Goal: Information Seeking & Learning: Learn about a topic

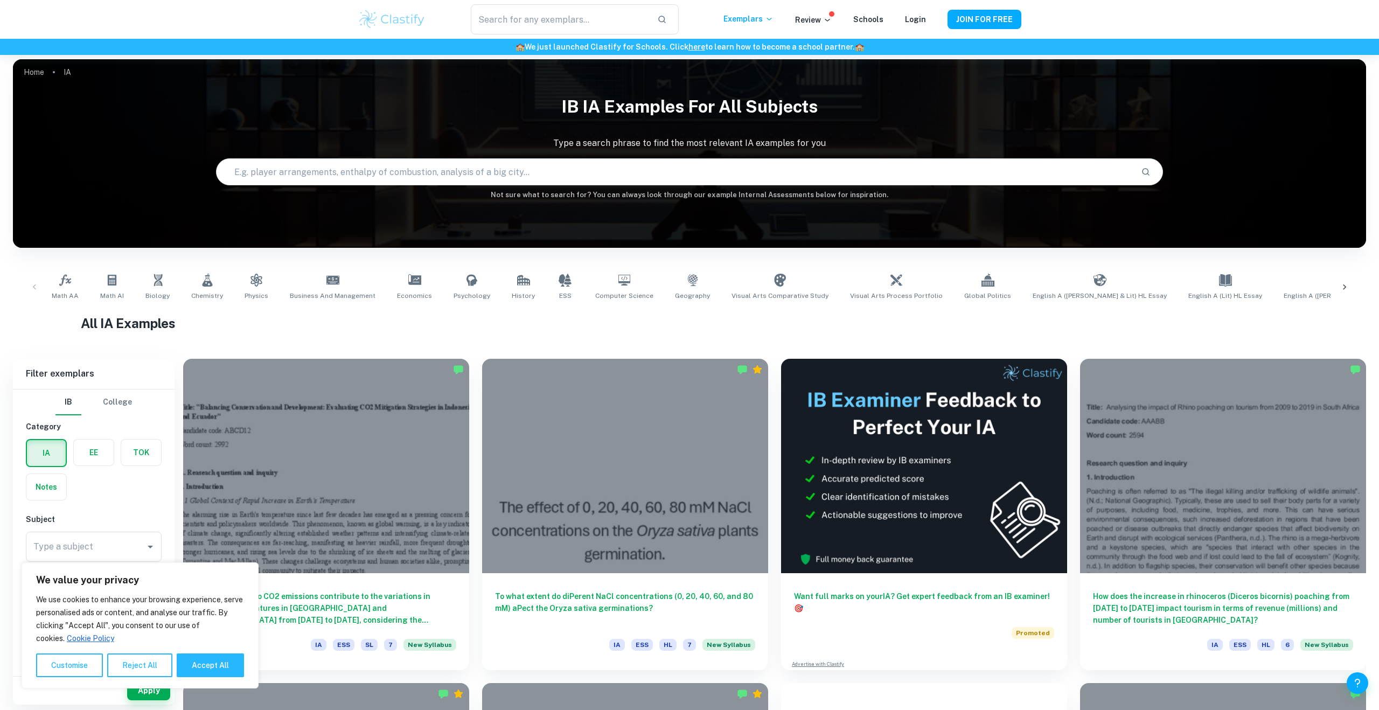
scroll to position [3, 0]
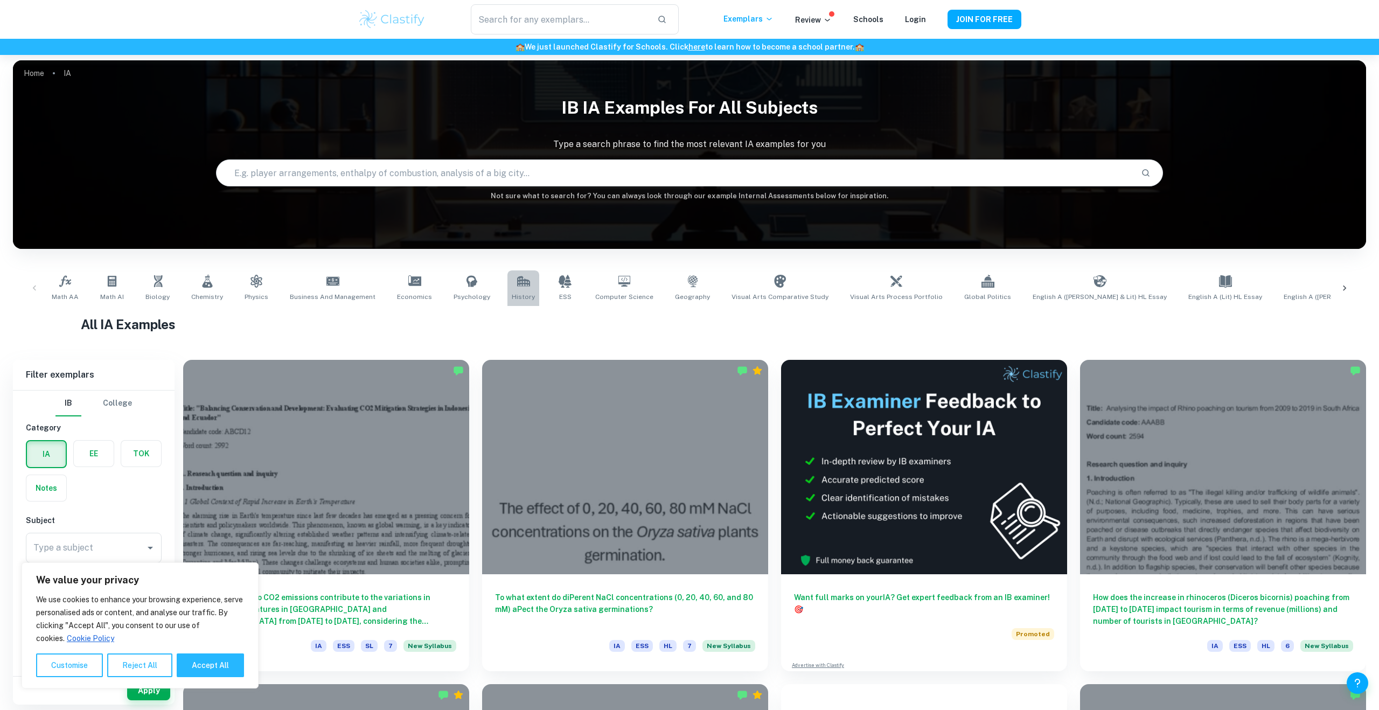
click at [514, 288] on link "History" at bounding box center [523, 288] width 32 height 36
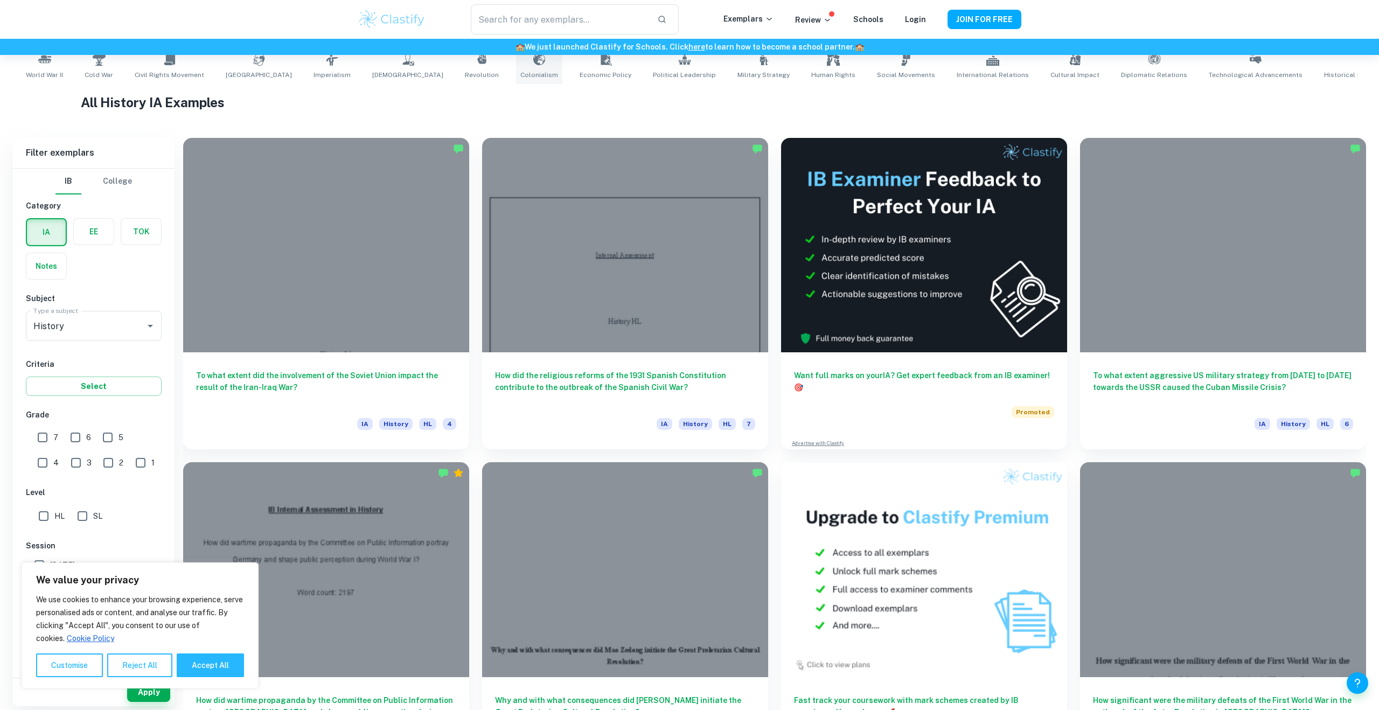
scroll to position [227, 0]
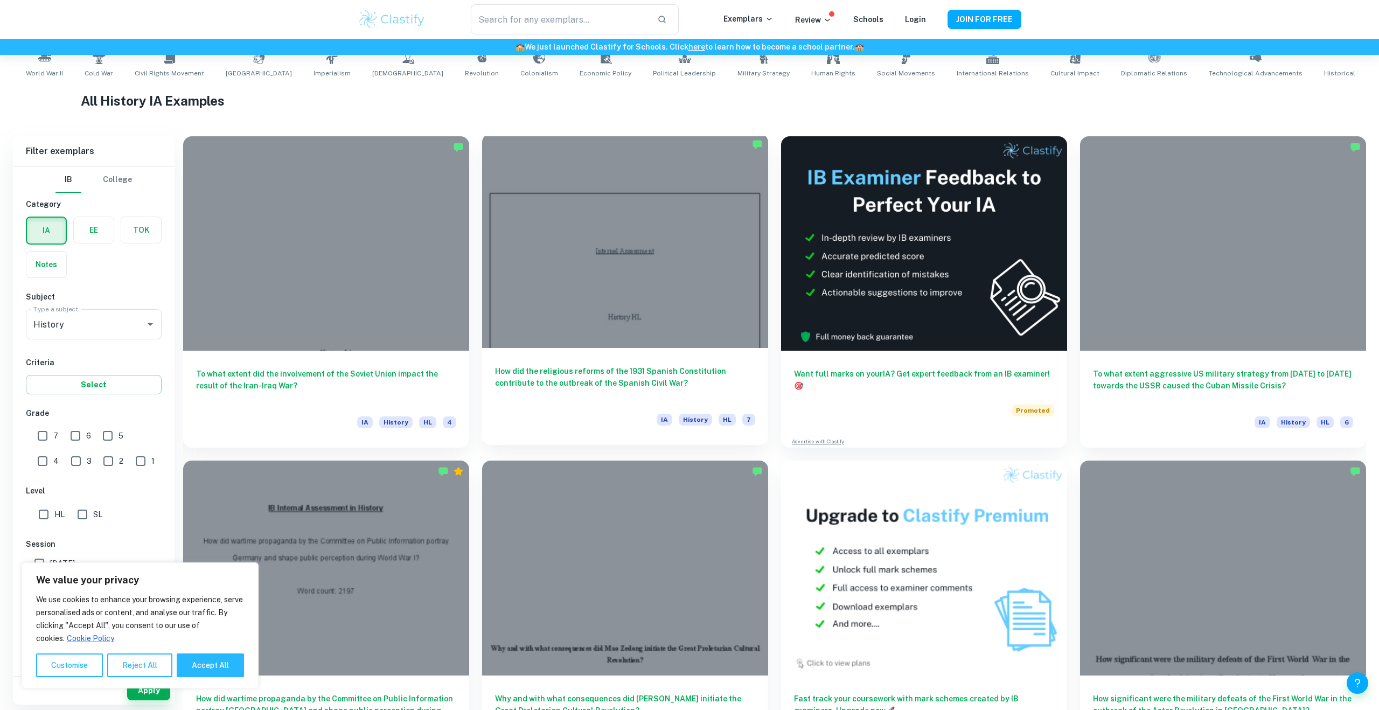
click at [558, 288] on div at bounding box center [625, 241] width 286 height 214
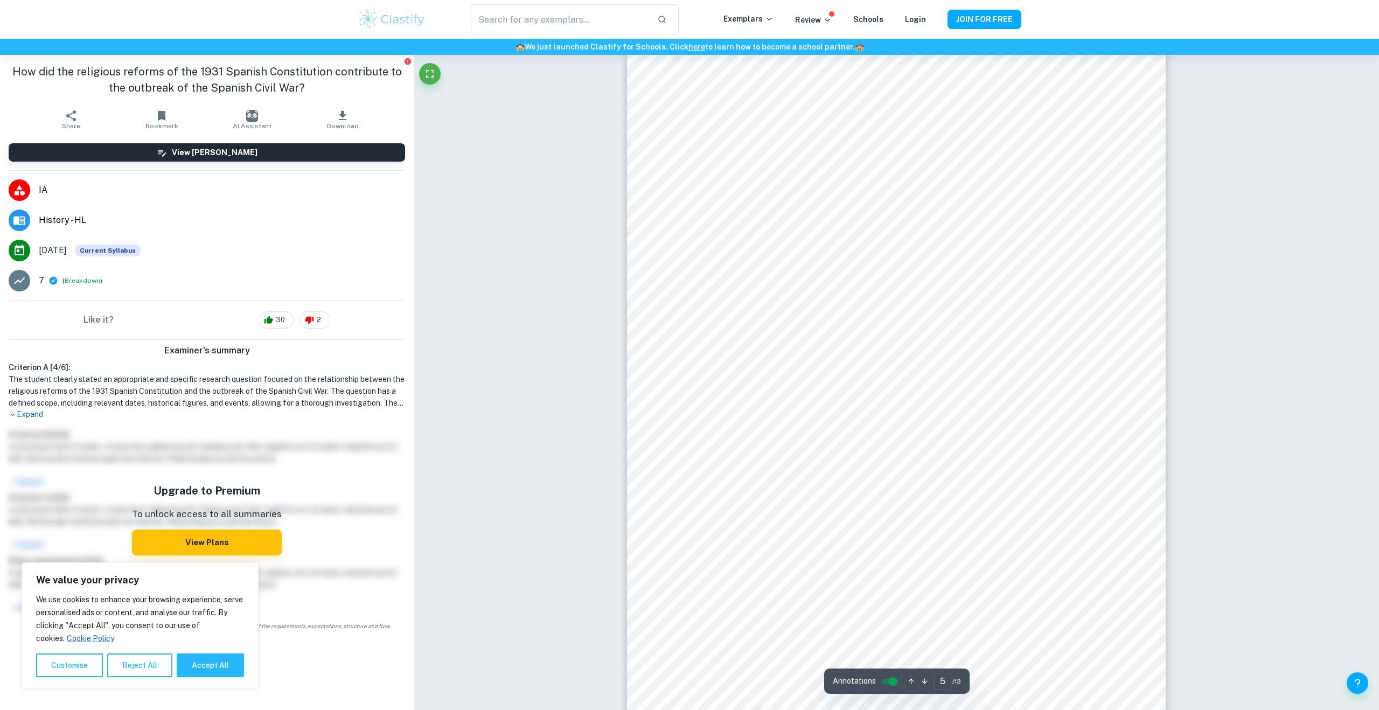
scroll to position [3308, 0]
type input "11"
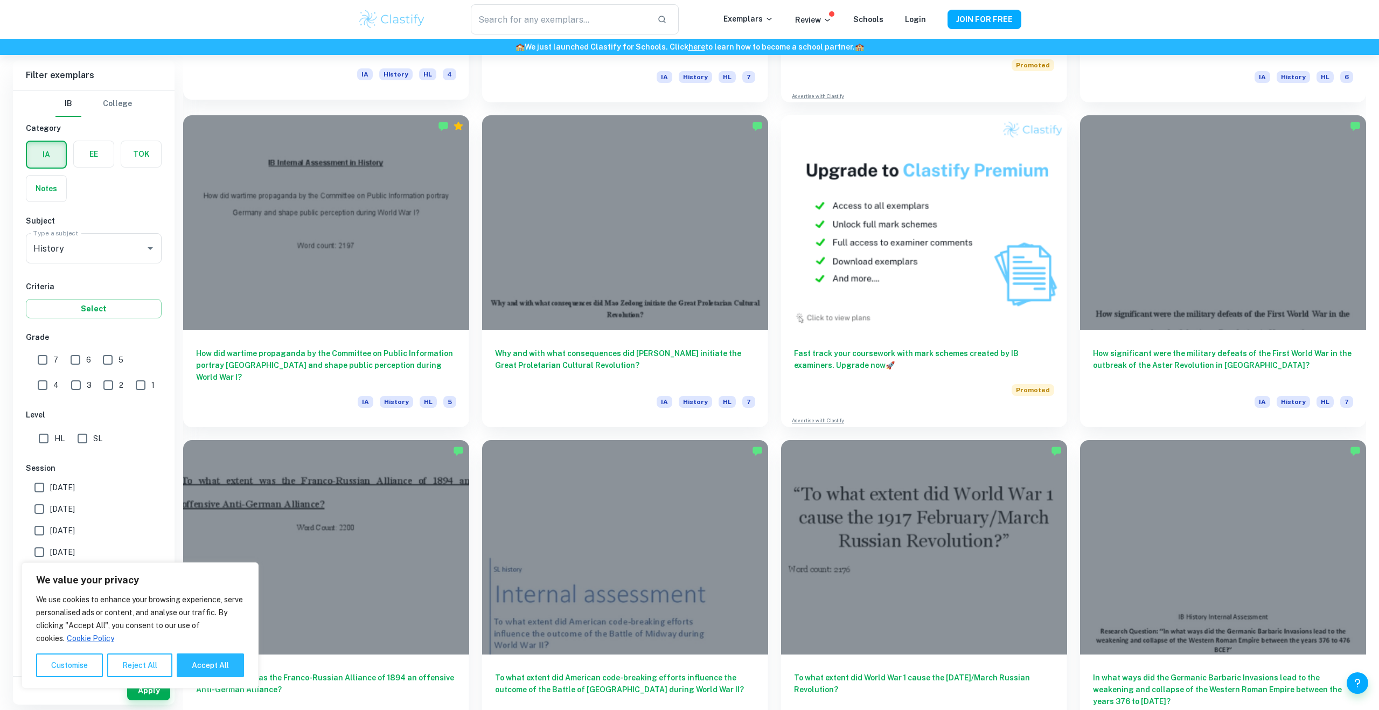
scroll to position [576, 0]
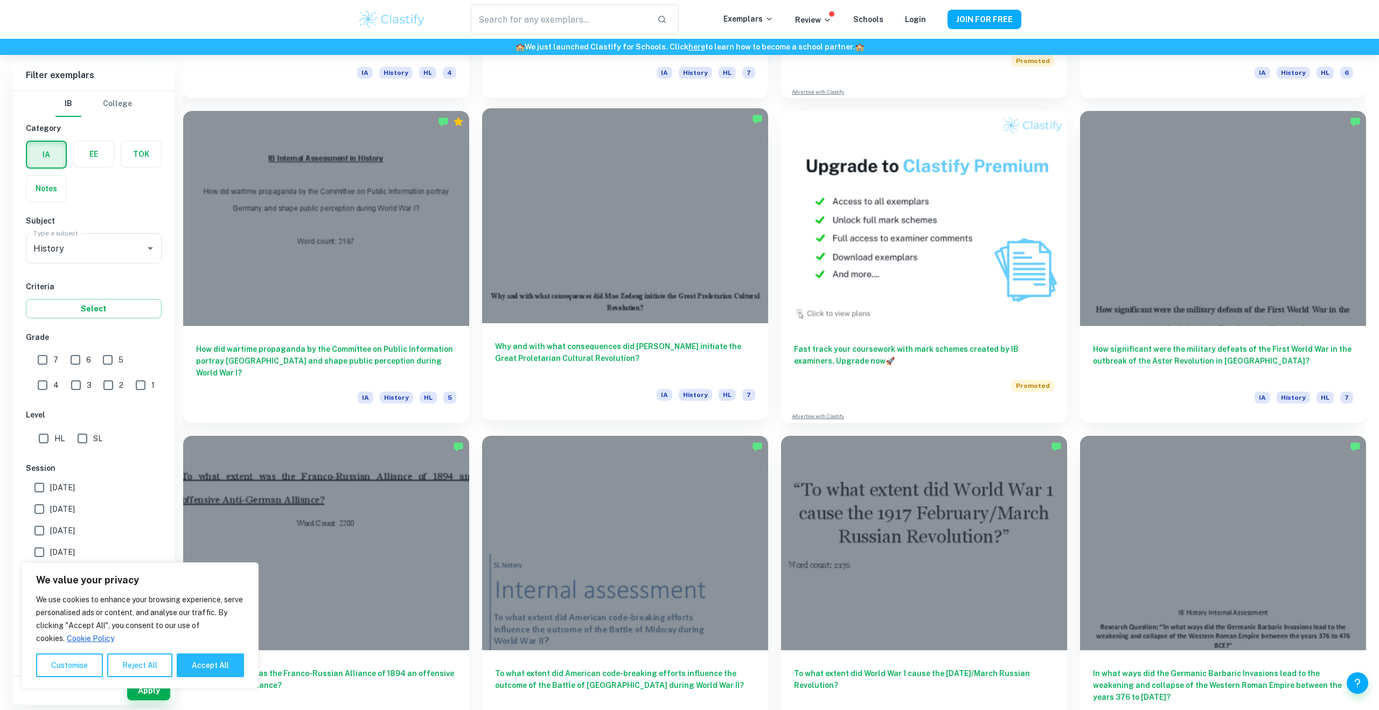
click at [560, 312] on div at bounding box center [625, 215] width 286 height 214
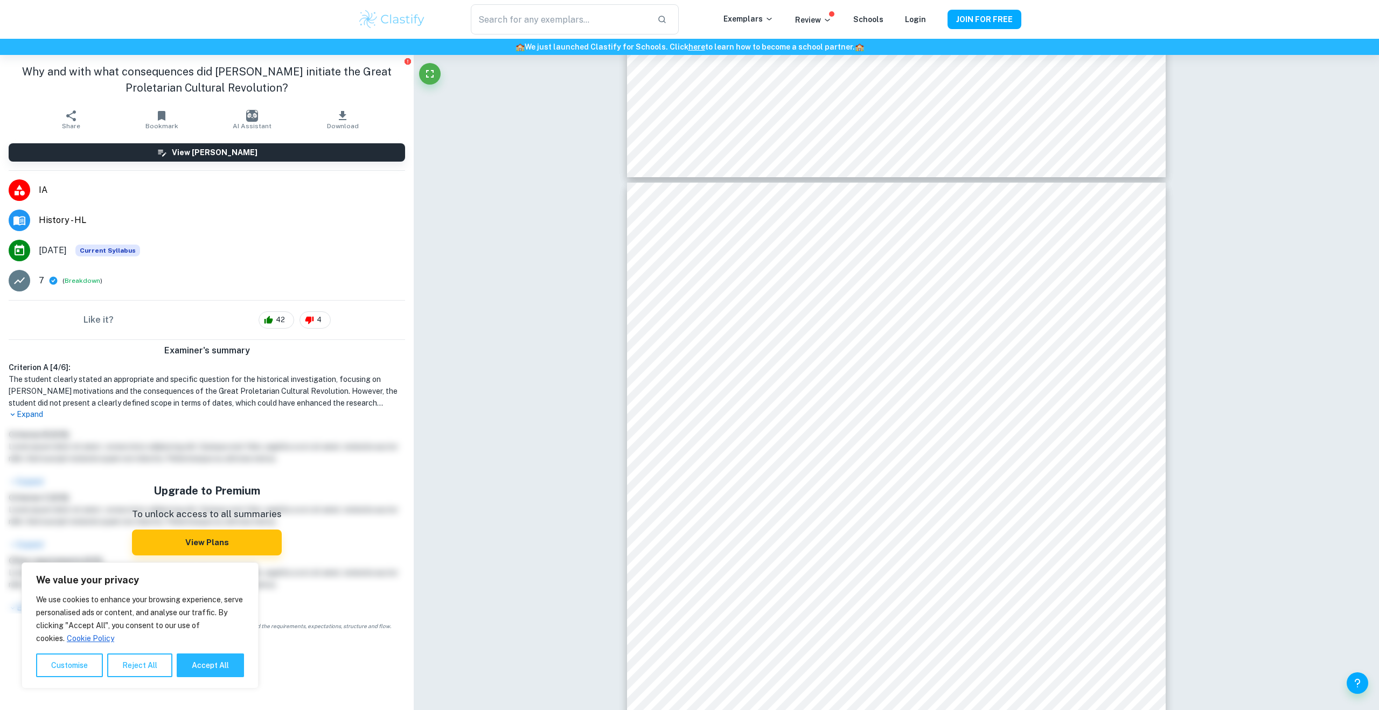
scroll to position [4972, 0]
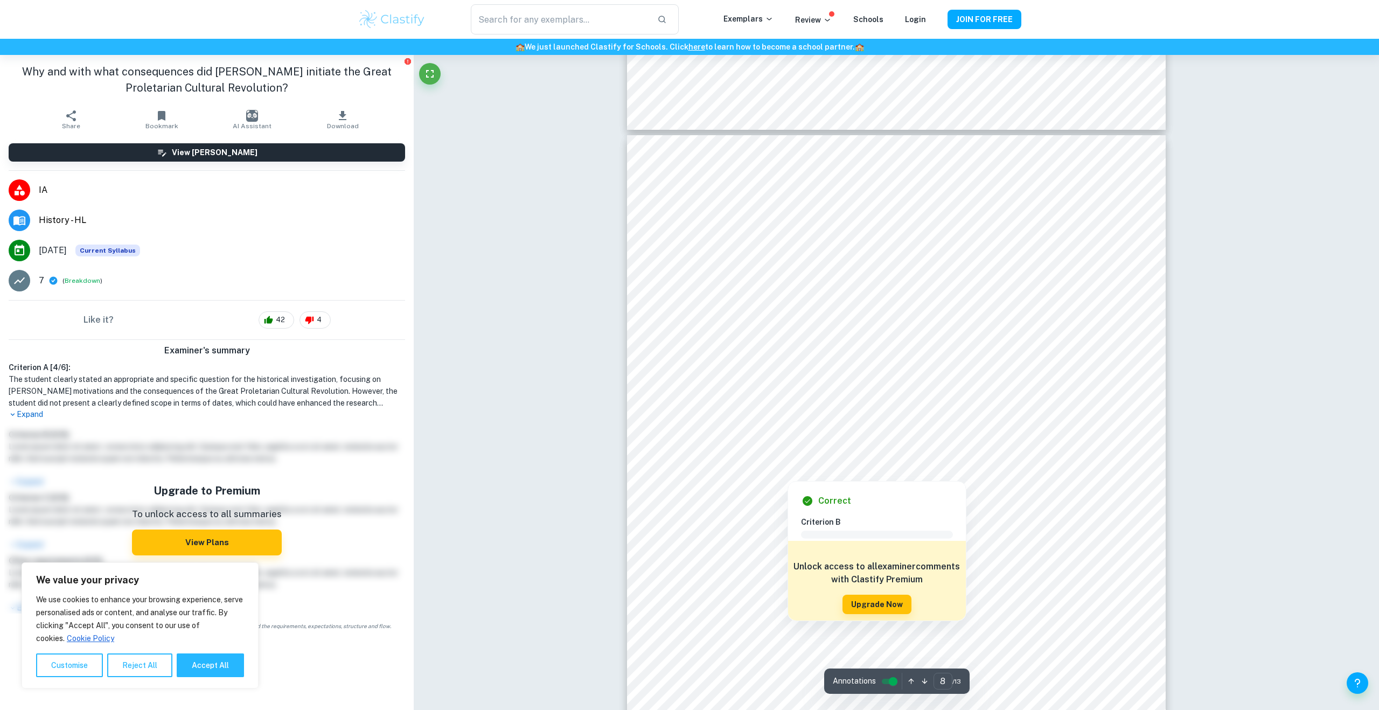
type input "7"
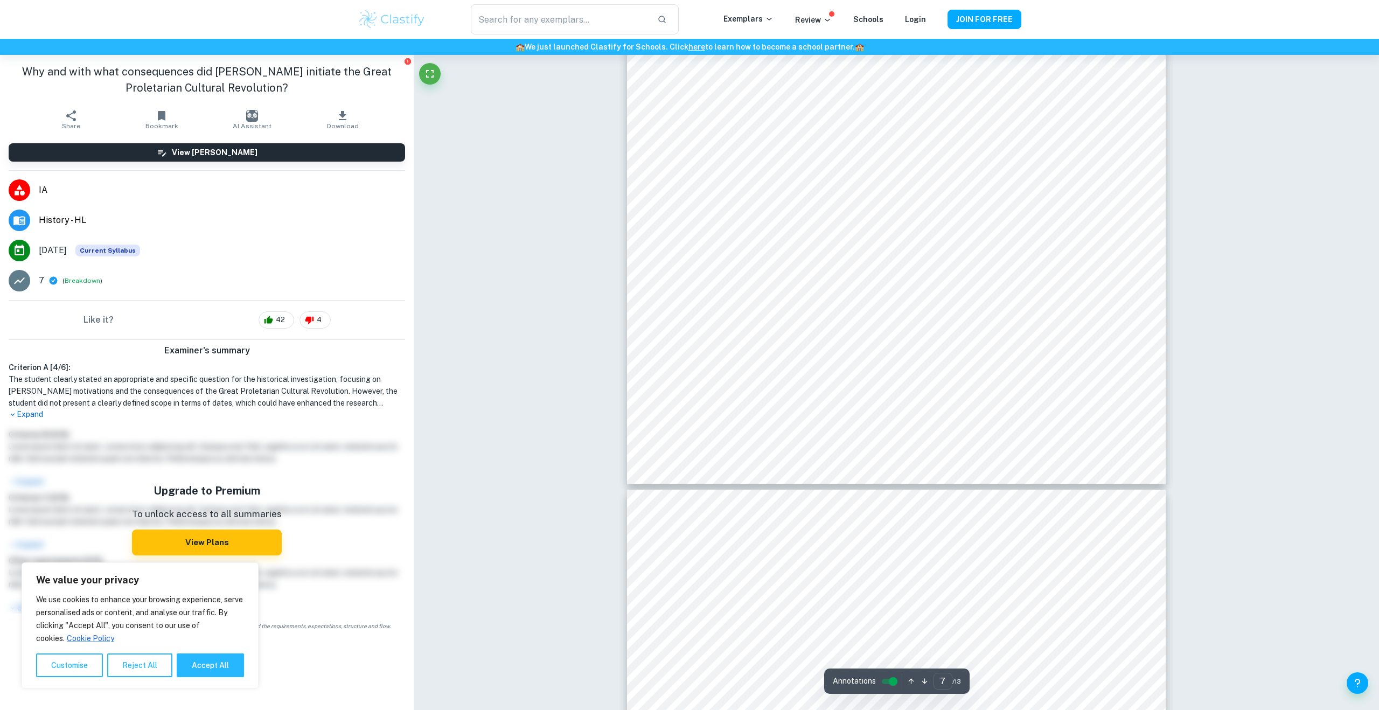
scroll to position [4523, 0]
